Goal: Transaction & Acquisition: Purchase product/service

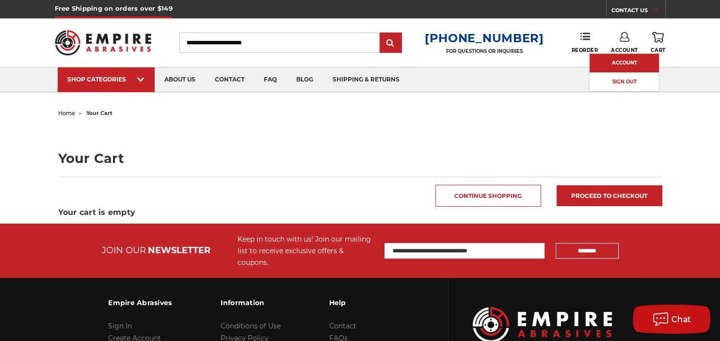
click at [619, 58] on link "Account" at bounding box center [624, 63] width 69 height 18
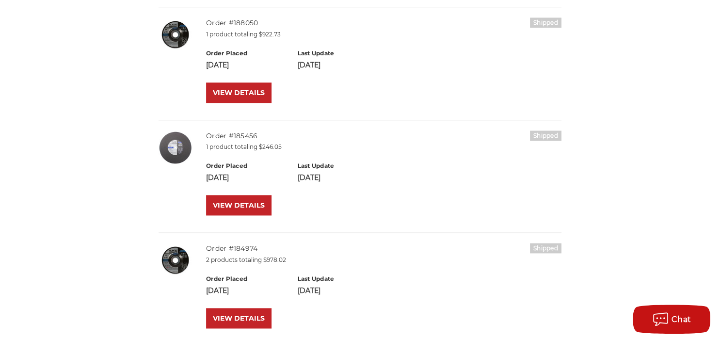
scroll to position [1021, 0]
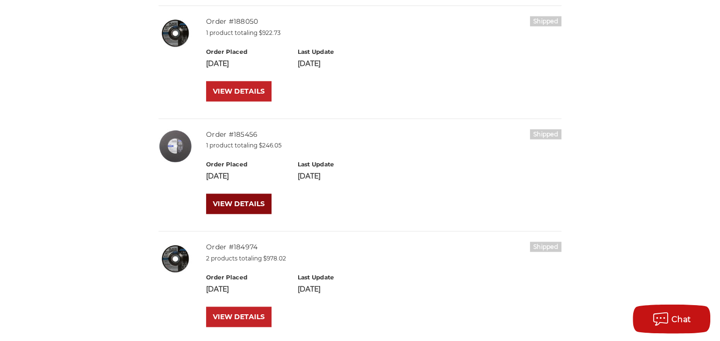
click at [241, 202] on link "VIEW DETAILS" at bounding box center [238, 204] width 65 height 20
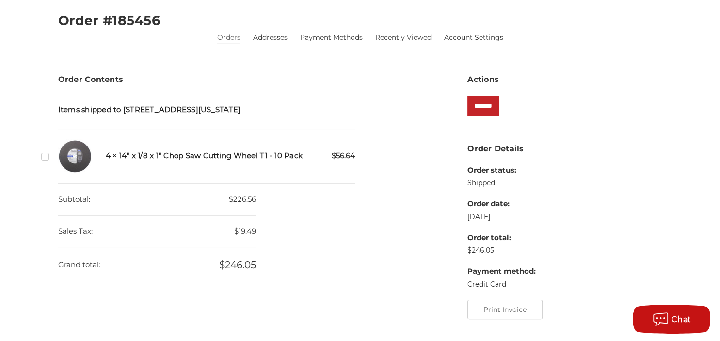
scroll to position [138, 0]
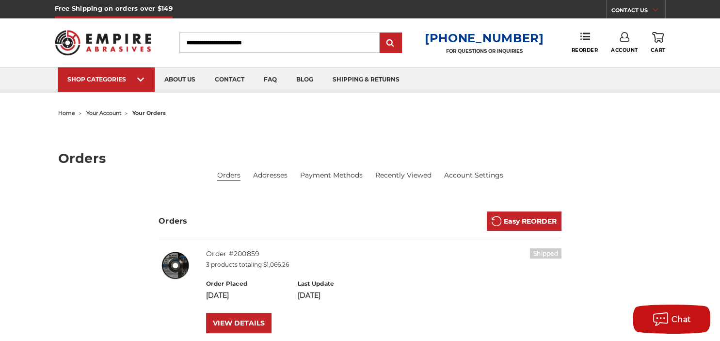
click at [256, 41] on input "Search" at bounding box center [279, 42] width 200 height 20
click at [292, 43] on input "Search" at bounding box center [279, 42] width 200 height 20
click at [265, 38] on input "Search" at bounding box center [279, 42] width 200 height 20
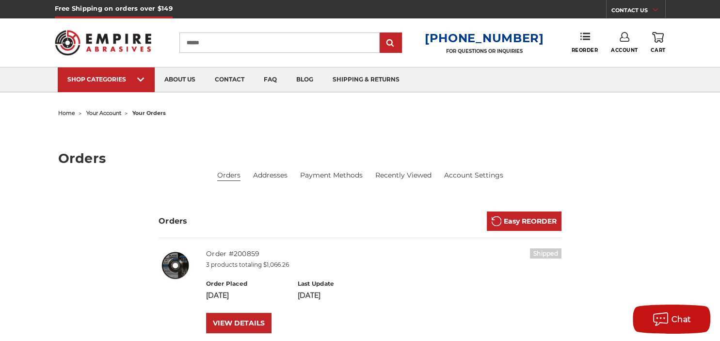
type input "******"
click at [381, 33] on input "submit" at bounding box center [390, 42] width 19 height 19
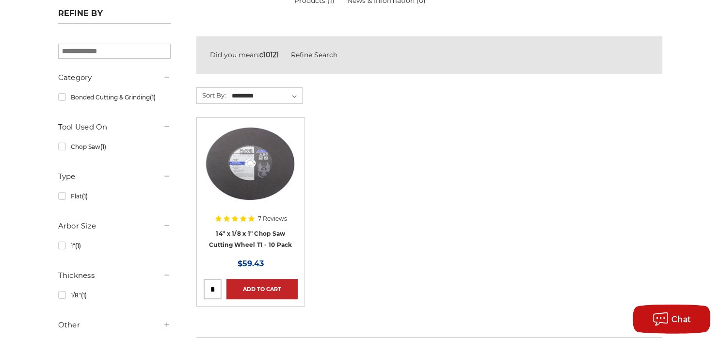
click at [218, 287] on input "tel" at bounding box center [212, 288] width 17 height 19
click at [214, 287] on input "tel" at bounding box center [212, 288] width 17 height 19
type input "*"
click at [216, 289] on input "*" at bounding box center [212, 288] width 17 height 19
type input "*"
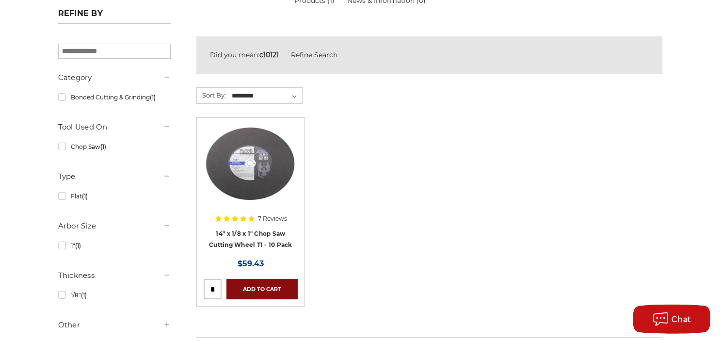
click at [256, 288] on link "Add to Cart" at bounding box center [261, 289] width 71 height 20
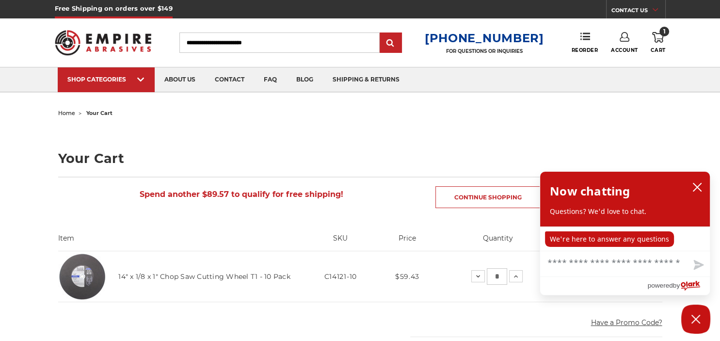
click at [477, 160] on h1 "Your Cart" at bounding box center [360, 158] width 604 height 13
click at [698, 184] on icon "close chatbox" at bounding box center [697, 187] width 10 height 10
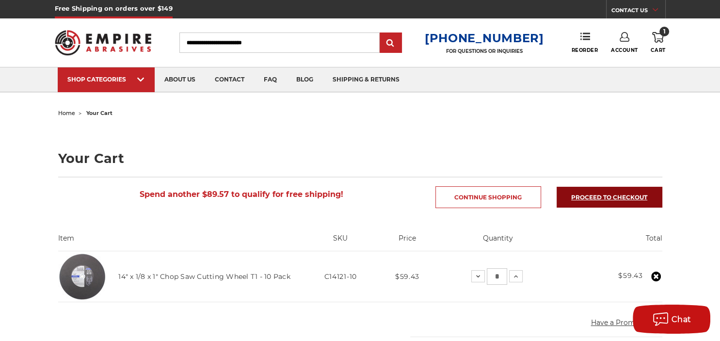
click at [637, 189] on link "Proceed to checkout" at bounding box center [610, 197] width 106 height 21
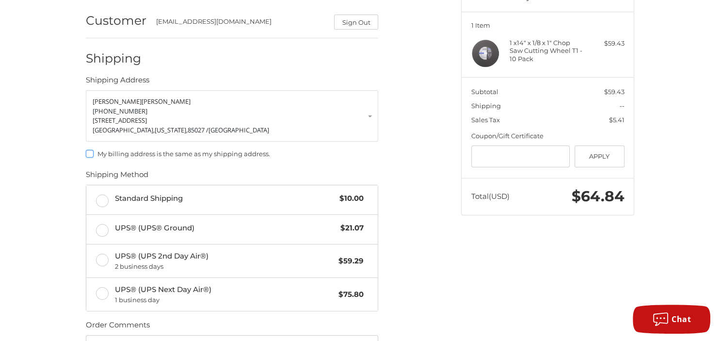
scroll to position [203, 0]
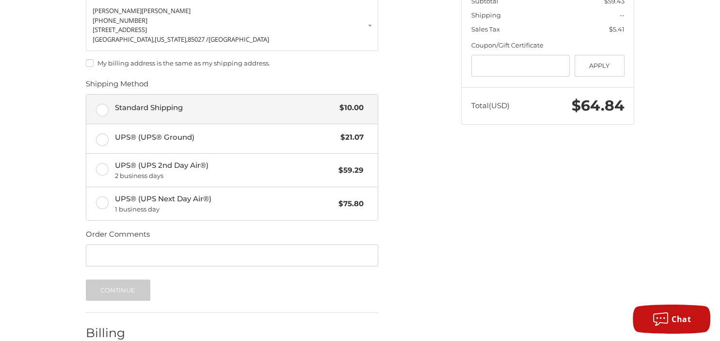
click at [104, 106] on label "Standard Shipping $10.00" at bounding box center [231, 109] width 291 height 29
click at [125, 293] on button "Continue" at bounding box center [118, 289] width 64 height 21
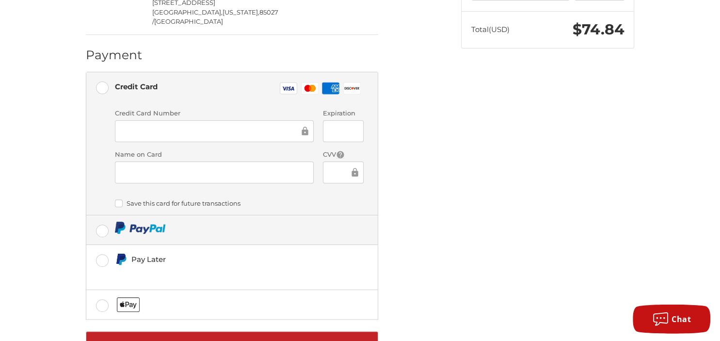
scroll to position [279, 0]
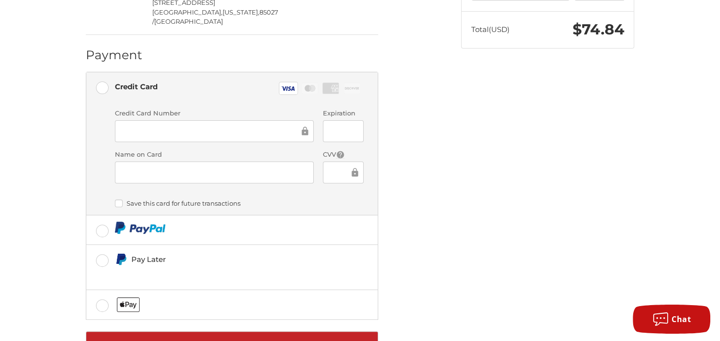
click at [73, 231] on div "Spend another $89.57 to qualify for free shipping! Customer copperstatemetalsma…" at bounding box center [360, 88] width 582 height 582
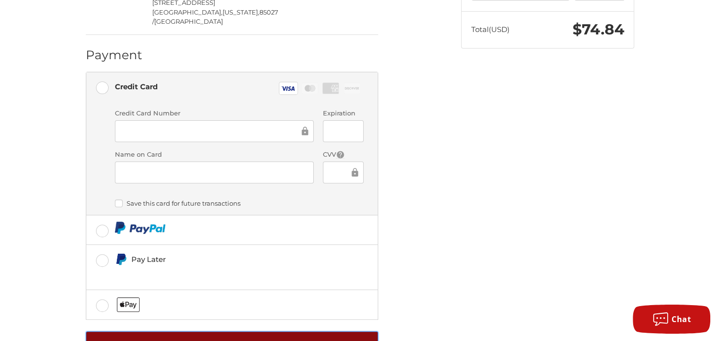
click at [185, 331] on button "Place Order" at bounding box center [232, 344] width 292 height 27
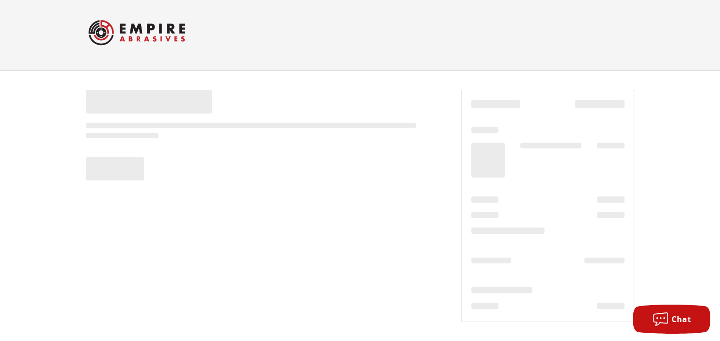
scroll to position [5, 0]
